Goal: Use online tool/utility

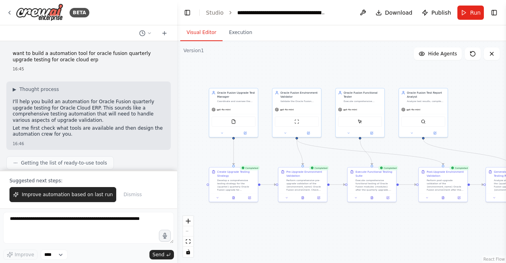
click at [76, 60] on p "want to build a automation tool for oracle fusion quarterly upgrade testing for…" at bounding box center [89, 57] width 152 height 12
click at [490, 10] on button "Toggle Right Sidebar" at bounding box center [494, 12] width 11 height 11
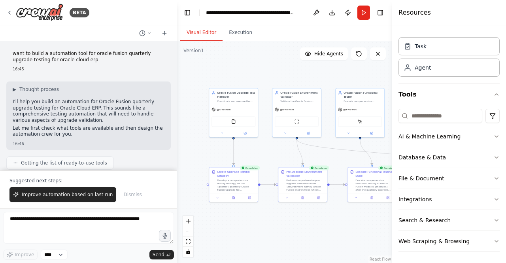
click at [420, 137] on div "AI & Machine Learning" at bounding box center [429, 136] width 62 height 8
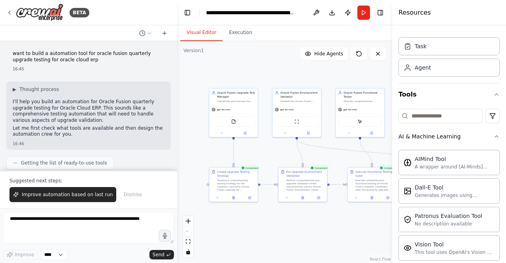
click at [85, 59] on p "want to build a automation tool for oracle fusion quarterly upgrade testing for…" at bounding box center [89, 57] width 152 height 12
click at [85, 60] on p "want to build a automation tool for oracle fusion quarterly upgrade testing for…" at bounding box center [89, 57] width 152 height 12
click at [242, 112] on div "gpt-4o-mini" at bounding box center [233, 108] width 49 height 9
click at [382, 14] on button "Toggle Right Sidebar" at bounding box center [380, 12] width 11 height 11
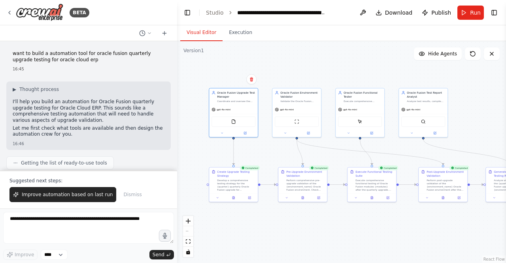
click at [96, 69] on div "16:45" at bounding box center [89, 69] width 152 height 6
click at [79, 60] on p "want to build a automation tool for oracle fusion quarterly upgrade testing for…" at bounding box center [89, 57] width 152 height 12
click at [247, 110] on div "gpt-4o-mini" at bounding box center [233, 108] width 49 height 9
click at [225, 99] on div "Coordinate and oversee the complete Oracle Fusion quarterly upgrade testing pro…" at bounding box center [236, 100] width 38 height 3
